Goal: Task Accomplishment & Management: Manage account settings

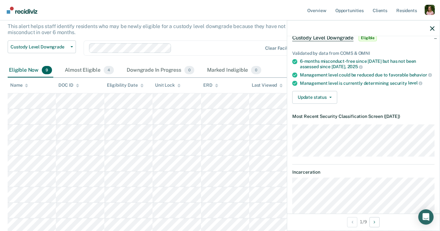
scroll to position [35, 0]
click at [323, 99] on button "Update status" at bounding box center [314, 97] width 45 height 13
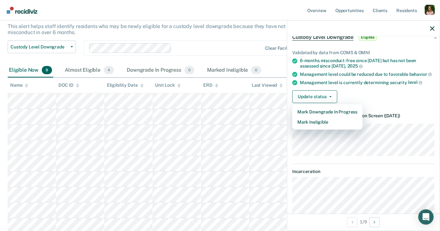
click at [351, 98] on div "Update status Mark Downgrade In Progress Mark Ineligible" at bounding box center [363, 97] width 142 height 13
